Goal: Task Accomplishment & Management: Complete application form

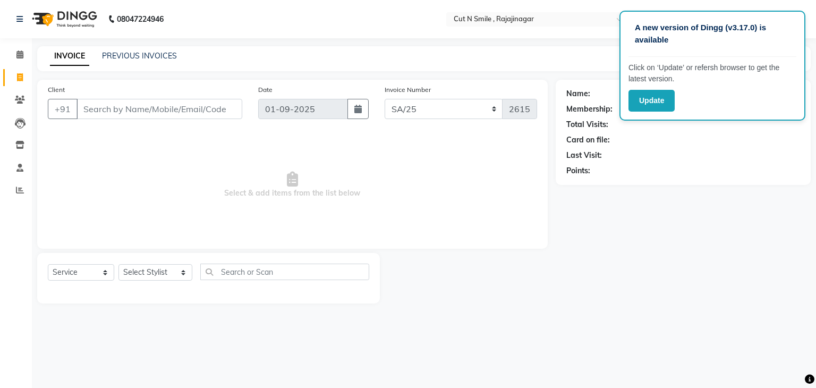
select select "7181"
select select "service"
click at [653, 199] on div "Name: Membership: Total Visits: Card on file: Last Visit: Points:" at bounding box center [686, 192] width 263 height 224
click at [601, 204] on div "Name: Membership: Total Visits: Card on file: Last Visit: Points:" at bounding box center [686, 192] width 263 height 224
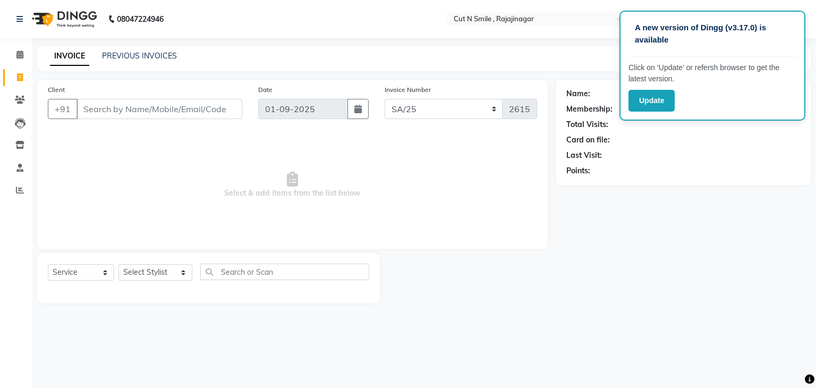
click at [676, 213] on div "Name: Membership: Total Visits: Card on file: Last Visit: Points:" at bounding box center [686, 192] width 263 height 224
click at [649, 104] on button "Update" at bounding box center [651, 101] width 46 height 22
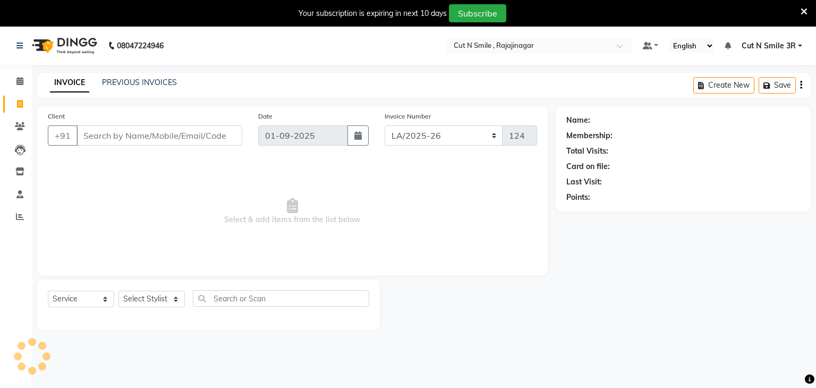
select select "7187"
select select "service"
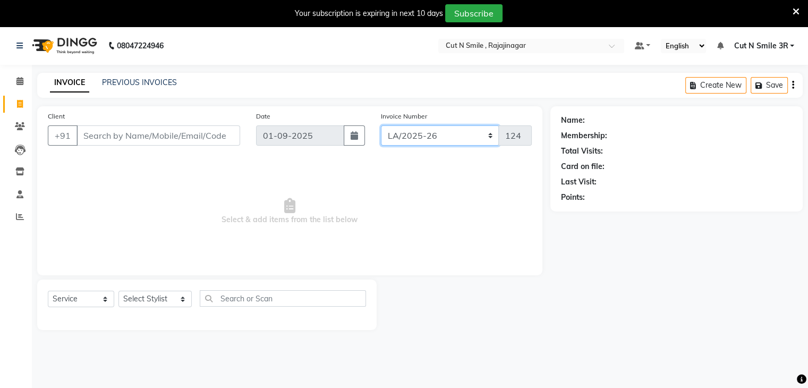
click at [399, 140] on select "BOB/25-26 LA/2025-26 SH/25 CH/25 SA/25" at bounding box center [440, 135] width 118 height 20
select select "7181"
click at [381, 125] on select "BOB/25-26 LA/2025-26 SH/25 CH/25 SA/25" at bounding box center [440, 135] width 118 height 20
type input "2615"
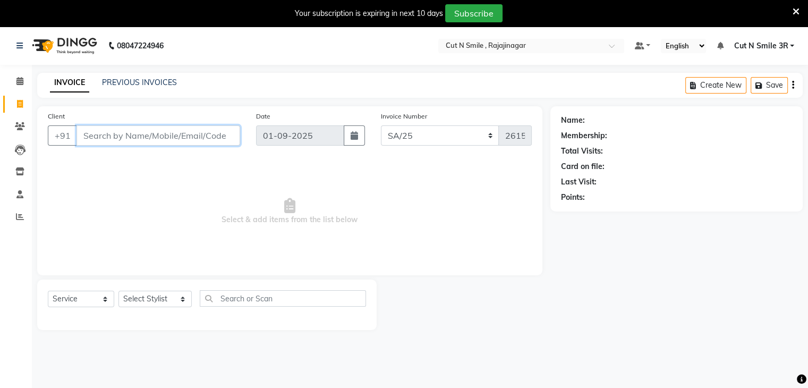
click at [136, 136] on input "Client" at bounding box center [158, 135] width 164 height 20
click at [797, 13] on icon at bounding box center [795, 12] width 7 height 10
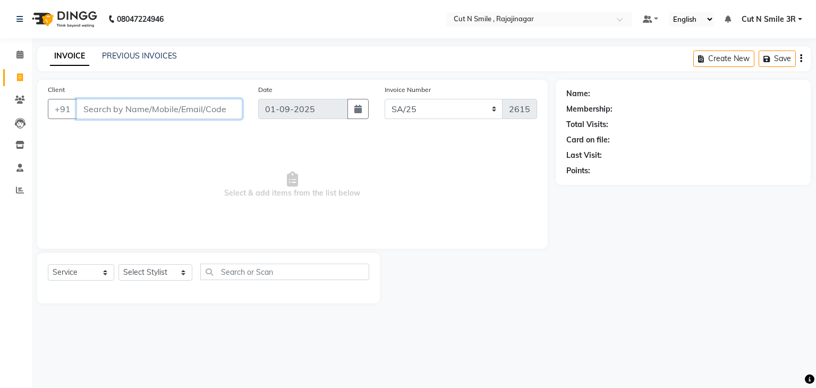
click at [202, 113] on input "Client" at bounding box center [159, 109] width 166 height 20
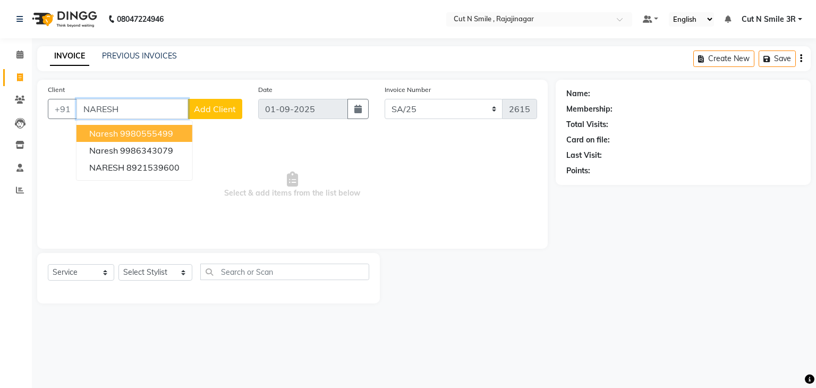
click at [125, 136] on ngb-highlight "9980555499" at bounding box center [146, 133] width 53 height 11
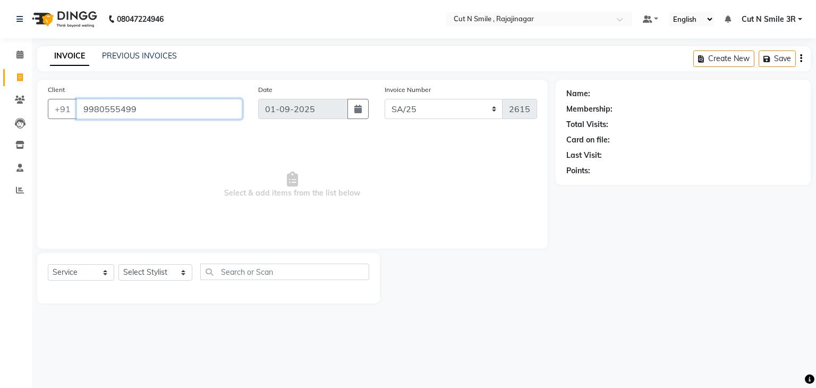
type input "9980555499"
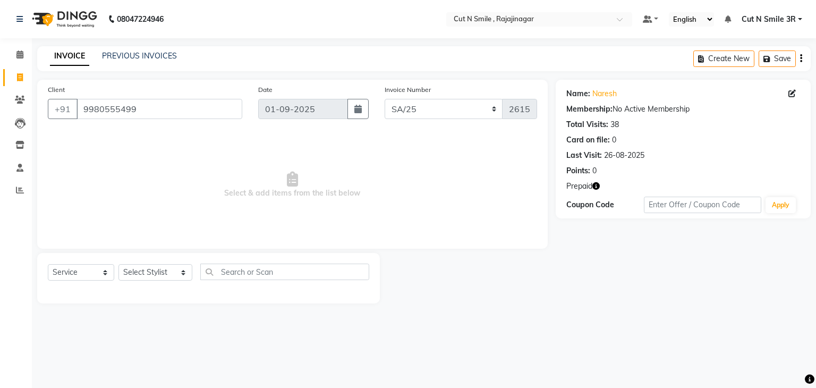
click at [597, 186] on icon "button" at bounding box center [595, 185] width 7 height 7
click at [596, 258] on div "Name: Naresh Membership: No Active Membership Total Visits: 38 Card on file: 0 …" at bounding box center [686, 192] width 263 height 224
click at [132, 270] on select "Select Stylist Ali ML Ammu 3R Ankith VN Ash Mohammed 3R Atheek 3R Binitha 3R Bi…" at bounding box center [155, 272] width 74 height 16
select select "58685"
click at [118, 264] on select "Select Stylist Ali ML Ammu 3R Ankith VN Ash Mohammed 3R Atheek 3R Binitha 3R Bi…" at bounding box center [155, 272] width 74 height 16
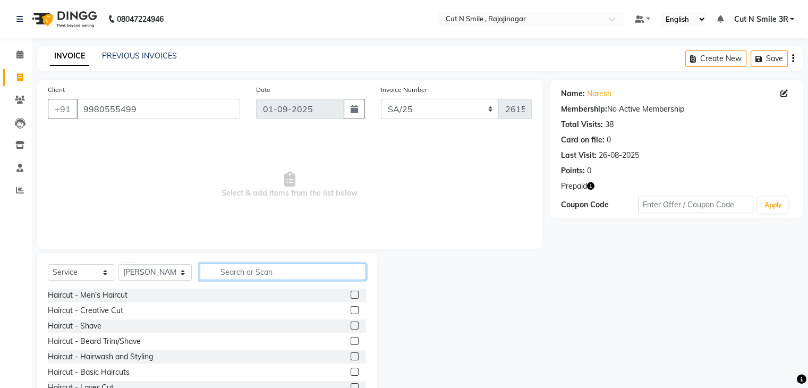
click at [239, 271] on input "text" at bounding box center [283, 271] width 166 height 16
click at [350, 310] on label at bounding box center [354, 310] width 8 height 8
click at [350, 310] on input "checkbox" at bounding box center [353, 310] width 7 height 7
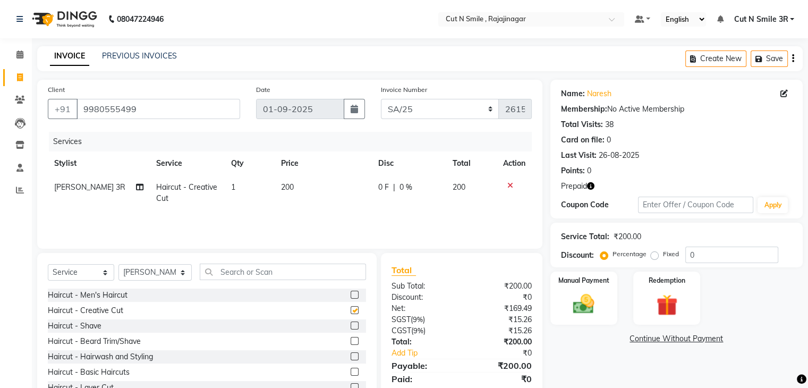
checkbox input "false"
click at [350, 338] on label at bounding box center [354, 341] width 8 height 8
click at [350, 338] on input "checkbox" at bounding box center [353, 341] width 7 height 7
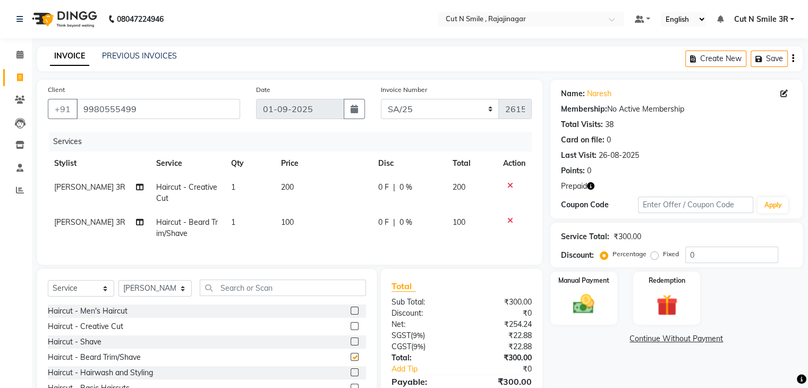
checkbox input "false"
click at [305, 292] on input "text" at bounding box center [283, 287] width 166 height 16
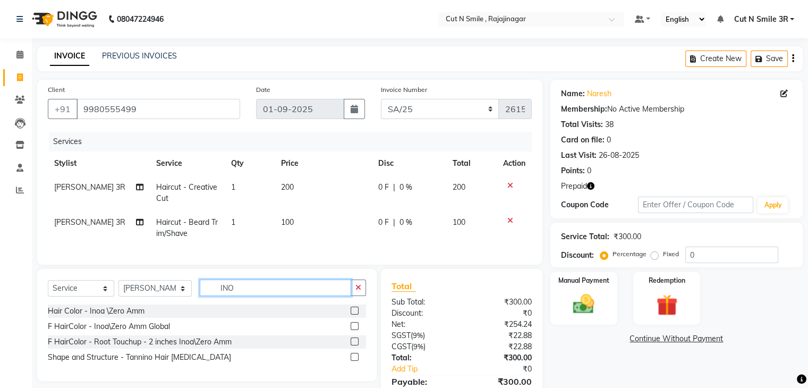
type input "INO"
click at [353, 314] on label at bounding box center [354, 310] width 8 height 8
click at [353, 314] on input "checkbox" at bounding box center [353, 310] width 7 height 7
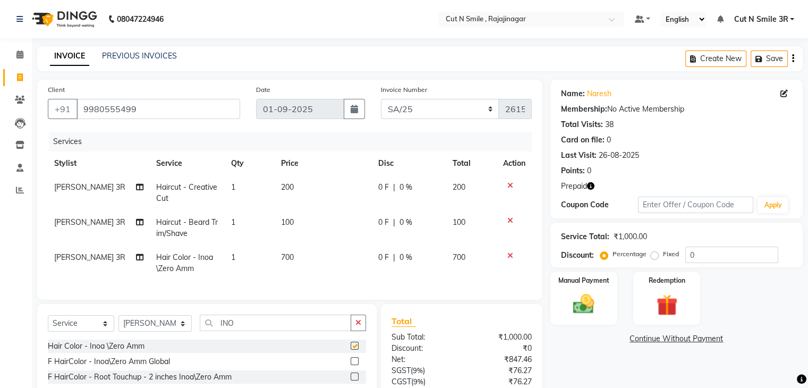
checkbox input "false"
click at [287, 331] on input "INO" at bounding box center [275, 322] width 151 height 16
type input "LOTUS"
click at [350, 349] on label at bounding box center [354, 345] width 8 height 8
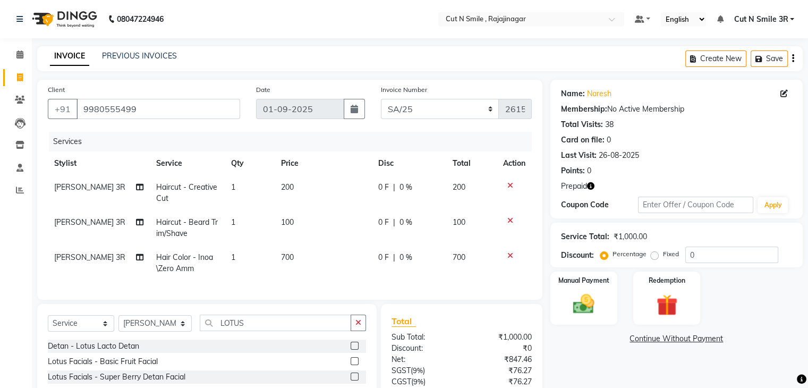
click at [350, 349] on input "checkbox" at bounding box center [353, 346] width 7 height 7
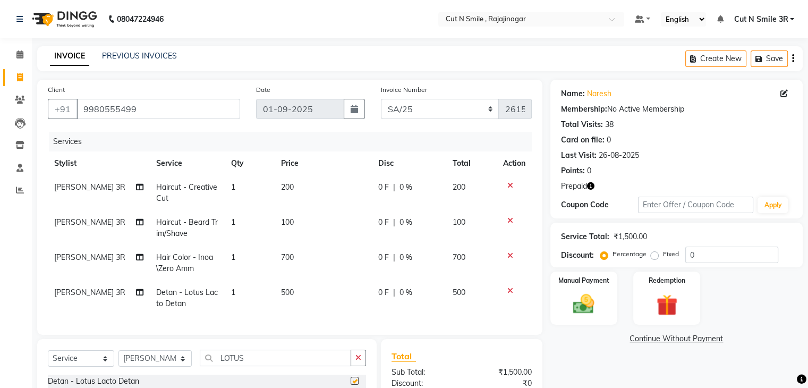
checkbox input "false"
click at [289, 366] on input "LOTUS" at bounding box center [275, 357] width 151 height 16
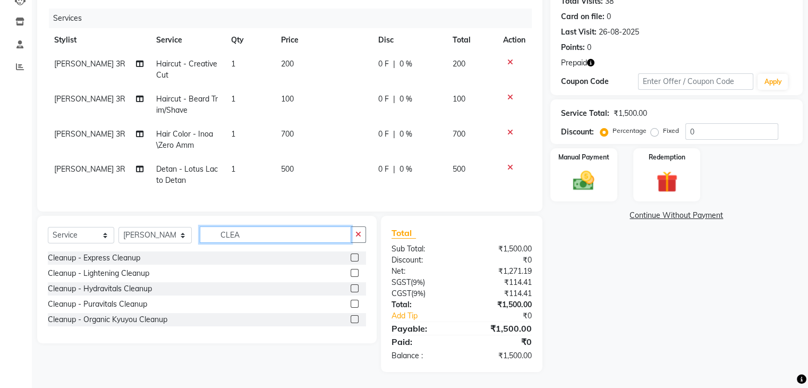
type input "CLEA"
click at [354, 287] on label at bounding box center [354, 288] width 8 height 8
click at [354, 287] on input "checkbox" at bounding box center [353, 288] width 7 height 7
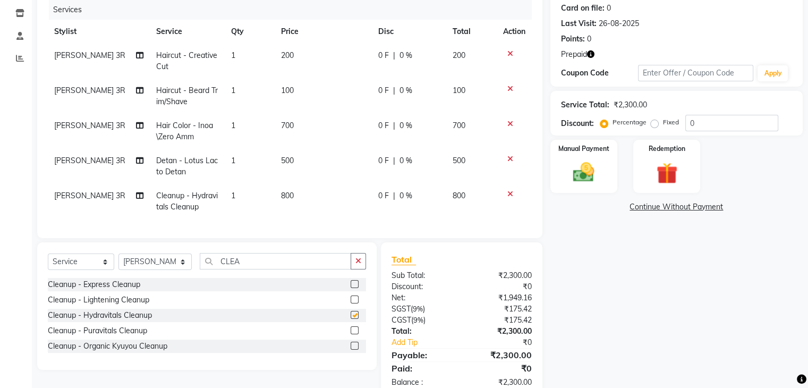
checkbox input "false"
click at [273, 269] on input "CLEA" at bounding box center [275, 261] width 151 height 16
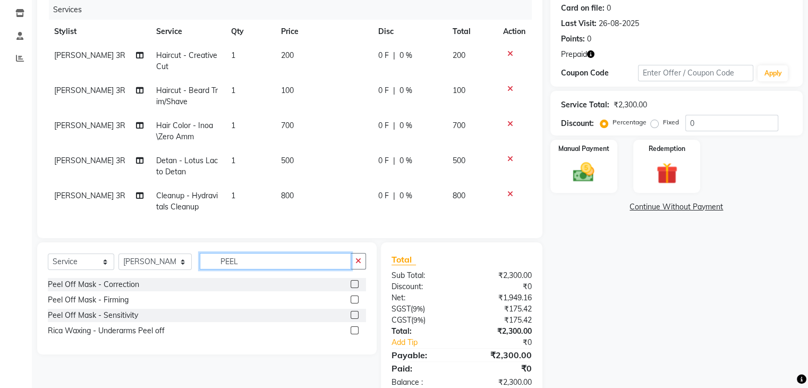
type input "PEEL"
click at [353, 288] on label at bounding box center [354, 284] width 8 height 8
click at [353, 288] on input "checkbox" at bounding box center [353, 284] width 7 height 7
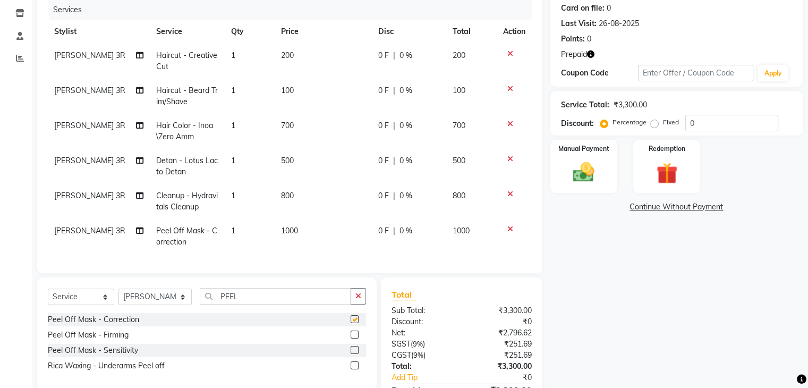
checkbox input "false"
click at [669, 172] on img at bounding box center [666, 173] width 36 height 27
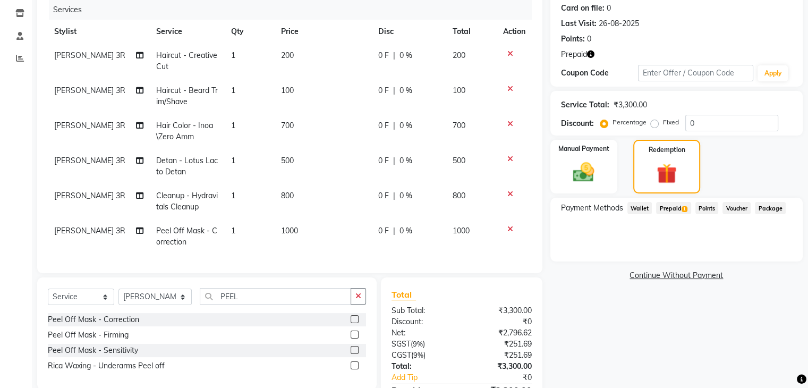
click at [683, 204] on span "Prepaid 1" at bounding box center [673, 208] width 35 height 12
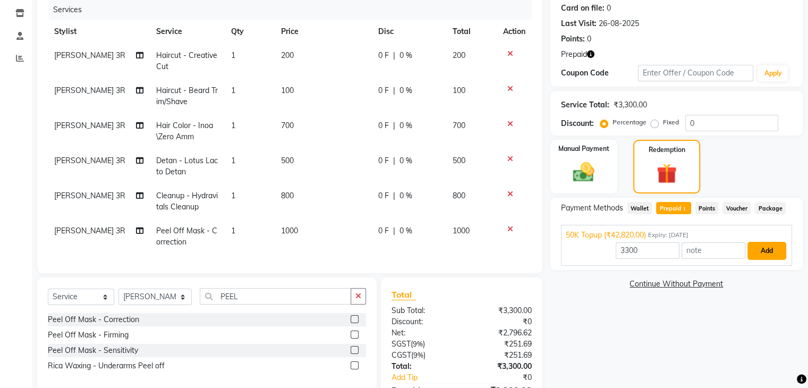
click at [763, 249] on button "Add" at bounding box center [766, 251] width 39 height 18
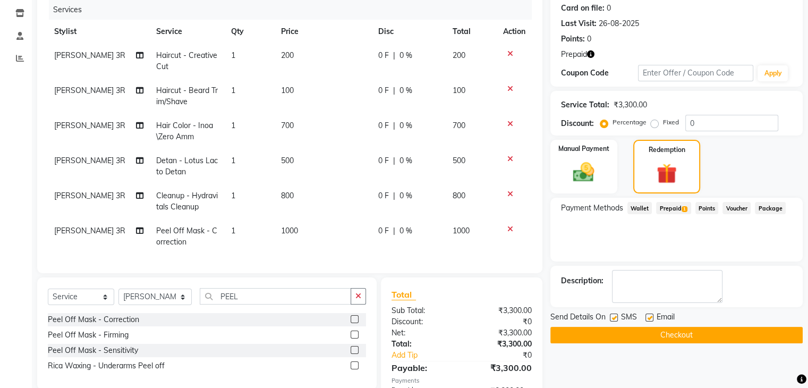
click at [684, 332] on button "Checkout" at bounding box center [676, 335] width 252 height 16
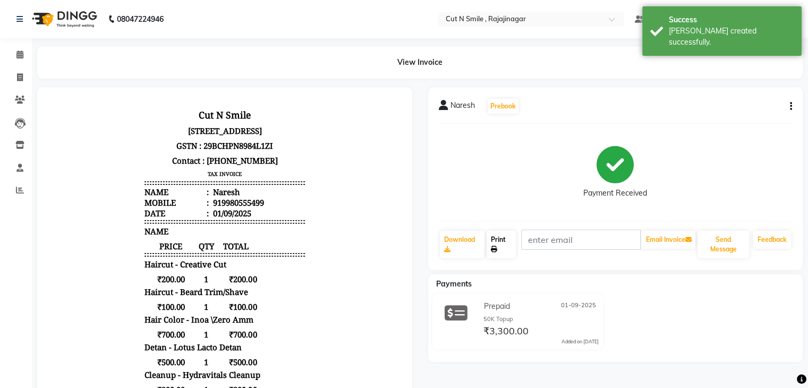
click at [495, 242] on link "Print" at bounding box center [500, 244] width 29 height 28
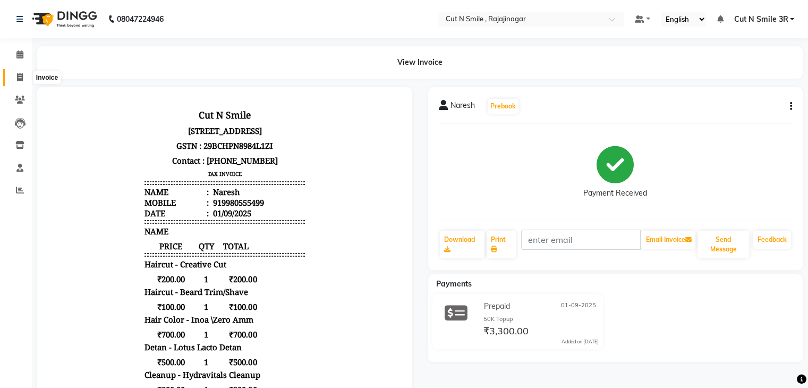
click at [17, 73] on icon at bounding box center [20, 77] width 6 height 8
select select "service"
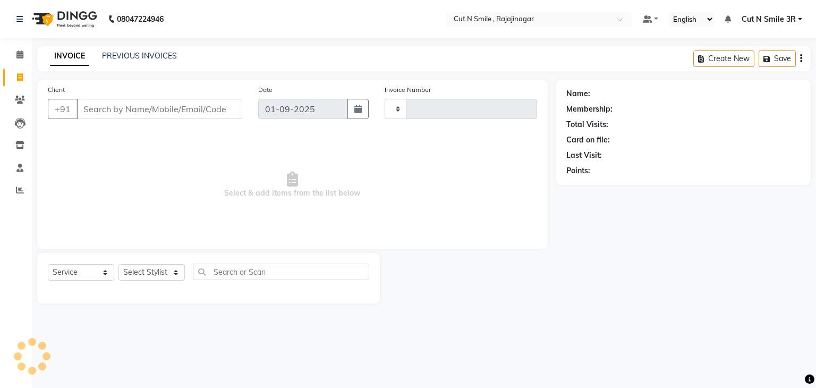
type input "124"
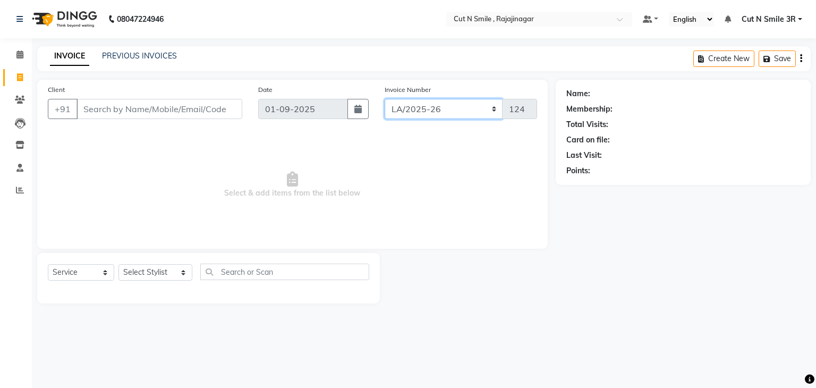
click at [416, 102] on select "BOB/25-26 LA/2025-26 SH/25 CH/25 SA/25" at bounding box center [443, 109] width 118 height 20
select select "7181"
click at [384, 99] on select "BOB/25-26 LA/2025-26 SH/25 CH/25 SA/25" at bounding box center [443, 109] width 118 height 20
type input "2616"
